Goal: Find specific page/section: Find specific page/section

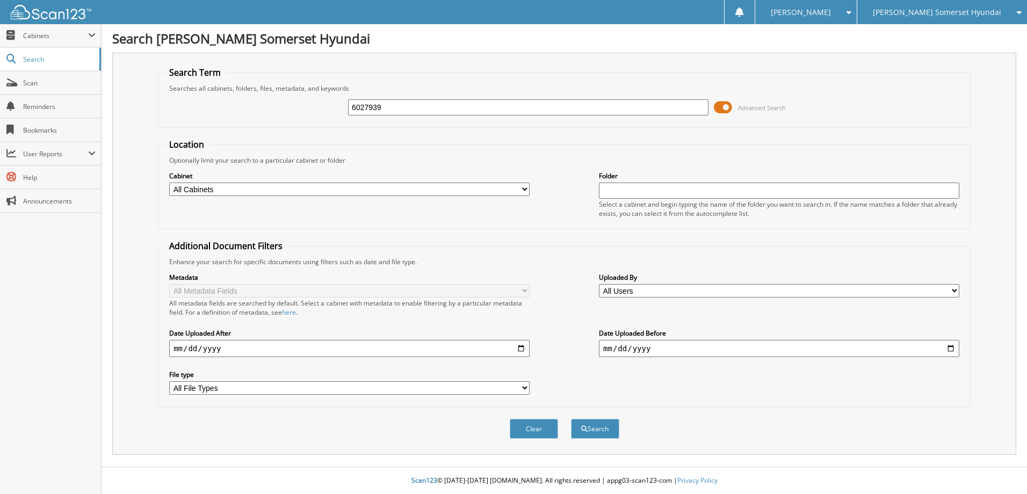
type input "6027939"
click at [571, 419] on button "Search" at bounding box center [595, 429] width 48 height 20
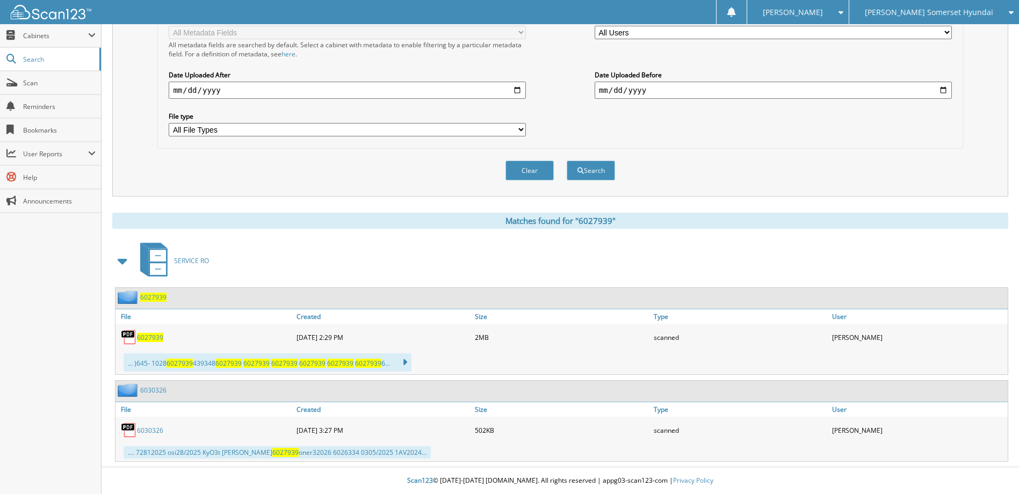
click at [145, 340] on span "6027939" at bounding box center [150, 337] width 26 height 9
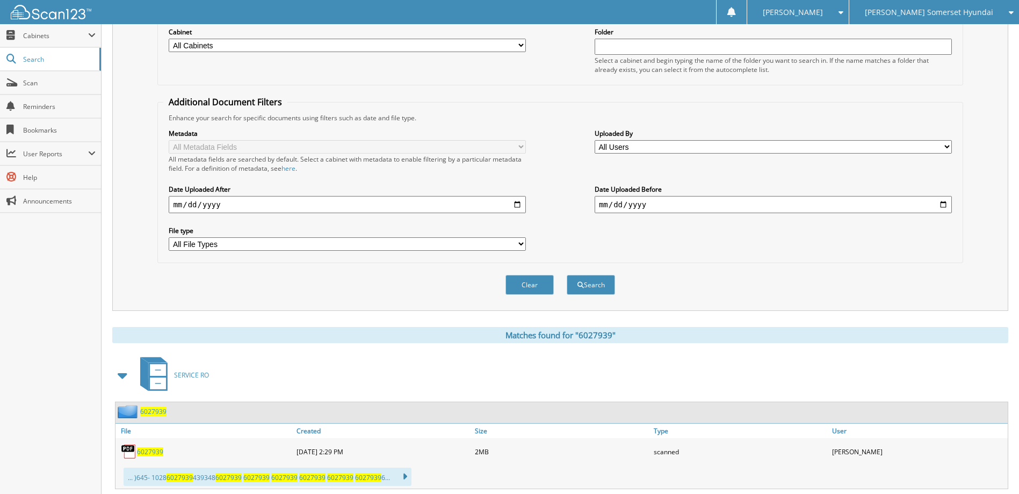
scroll to position [259, 0]
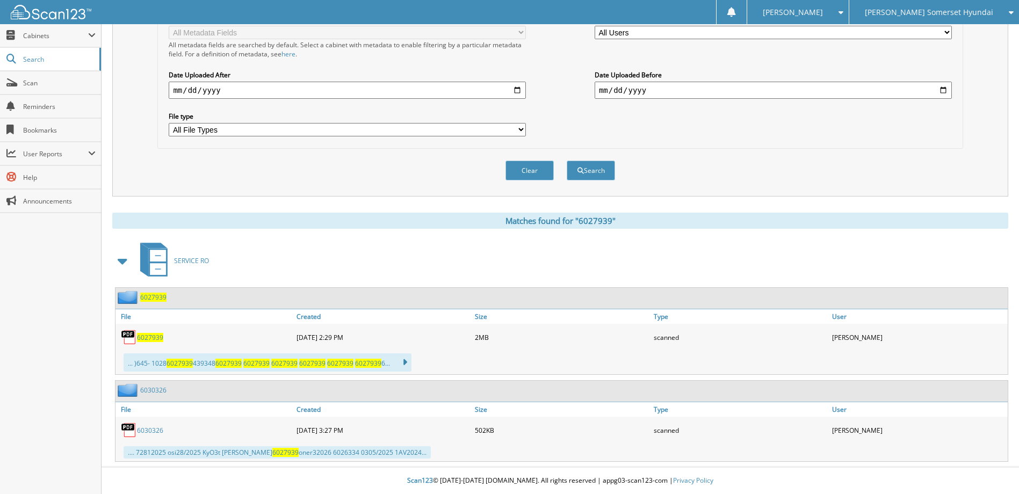
click at [147, 429] on link "6030326" at bounding box center [150, 430] width 26 height 9
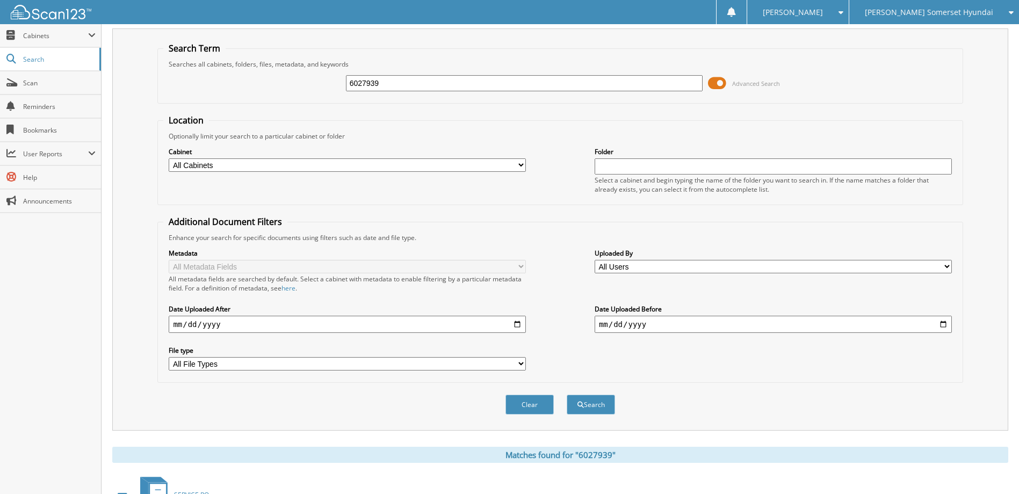
scroll to position [0, 0]
